Goal: Task Accomplishment & Management: Use online tool/utility

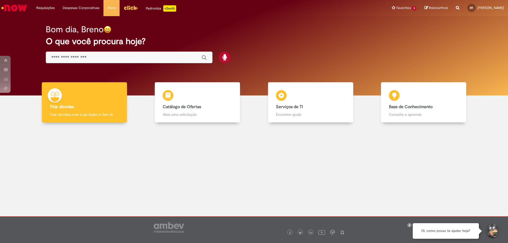
click at [117, 53] on div "Global" at bounding box center [129, 58] width 167 height 12
click at [117, 56] on input "Basta digitar aqui" at bounding box center [123, 58] width 145 height 6
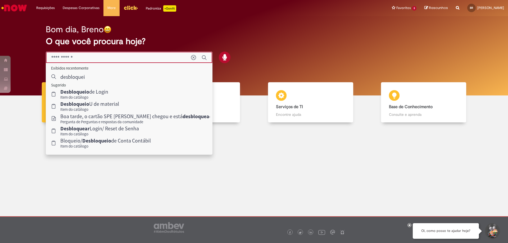
type input "**********"
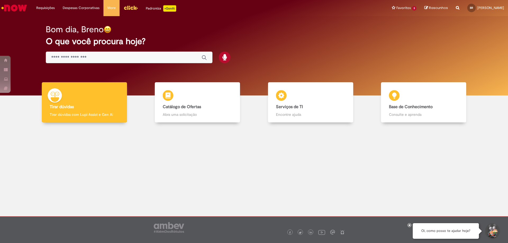
click at [91, 59] on input "Basta digitar aqui" at bounding box center [123, 58] width 145 height 6
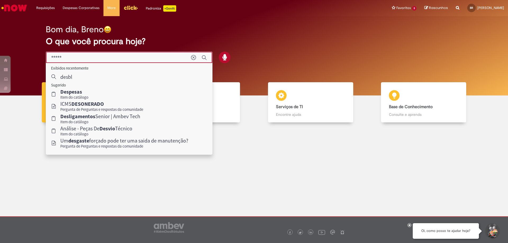
type input "******"
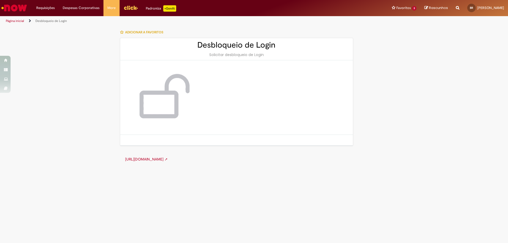
click at [234, 54] on div "Solicitar desbloqueio de Login" at bounding box center [236, 54] width 222 height 5
click at [130, 107] on div at bounding box center [162, 98] width 74 height 64
drag, startPoint x: 166, startPoint y: 112, endPoint x: 169, endPoint y: 139, distance: 27.1
click at [167, 112] on img at bounding box center [162, 97] width 63 height 53
click at [168, 159] on link "[URL][DOMAIN_NAME] ➚" at bounding box center [146, 159] width 43 height 5
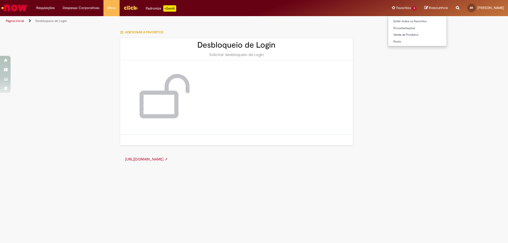
click at [388, 10] on li "Favoritos 3 Exibir todos os Favoritos Documentações Venda de Produtos [GEOGRAPH…" at bounding box center [404, 8] width 33 height 16
click at [398, 22] on link "Exibir todos os Favoritos" at bounding box center [417, 22] width 58 height 6
